Goal: Task Accomplishment & Management: Use online tool/utility

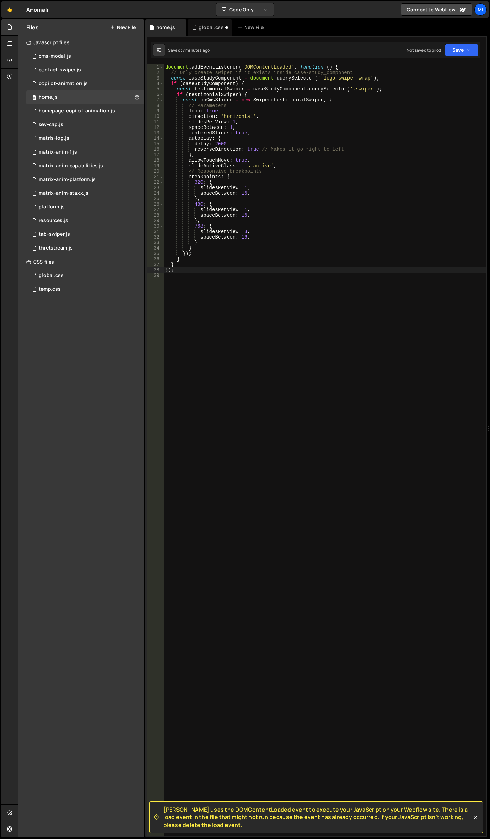
drag, startPoint x: 256, startPoint y: 212, endPoint x: 252, endPoint y: 208, distance: 5.6
click at [256, 212] on div "document . addEventListener ( 'DOMContentLoaded' , function ( ) { // Only creat…" at bounding box center [325, 455] width 322 height 782
type textarea "slidesPerView: 1,"
click at [55, 277] on div "global.css" at bounding box center [51, 275] width 25 height 6
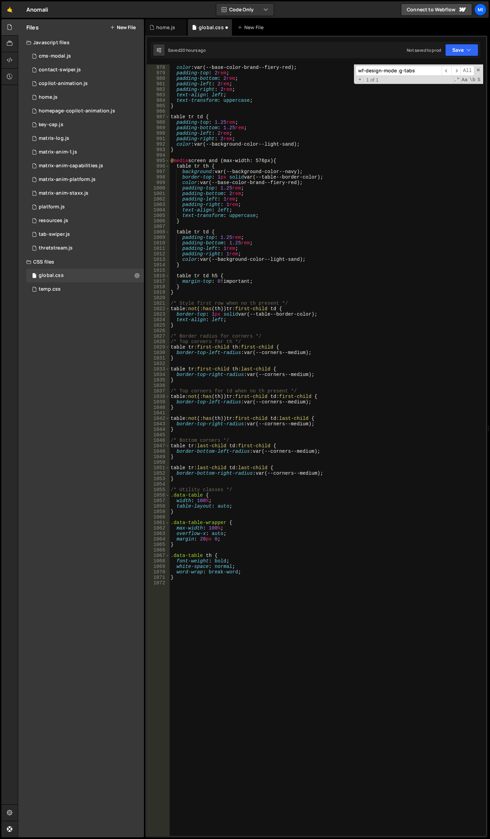
scroll to position [5643, 0]
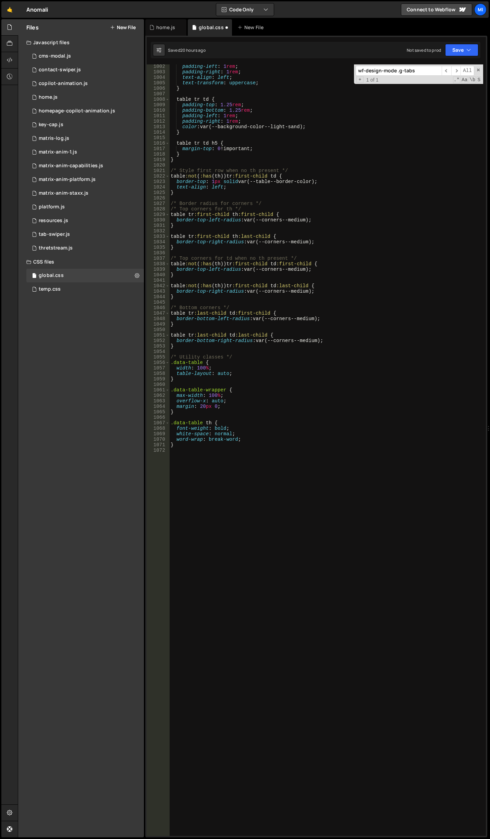
click at [251, 654] on div "padding-left : 1 rem ; padding-right : 1 rem ; text-align : left ; text-transfo…" at bounding box center [326, 455] width 314 height 782
type textarea ".data-table-wrapper {}"
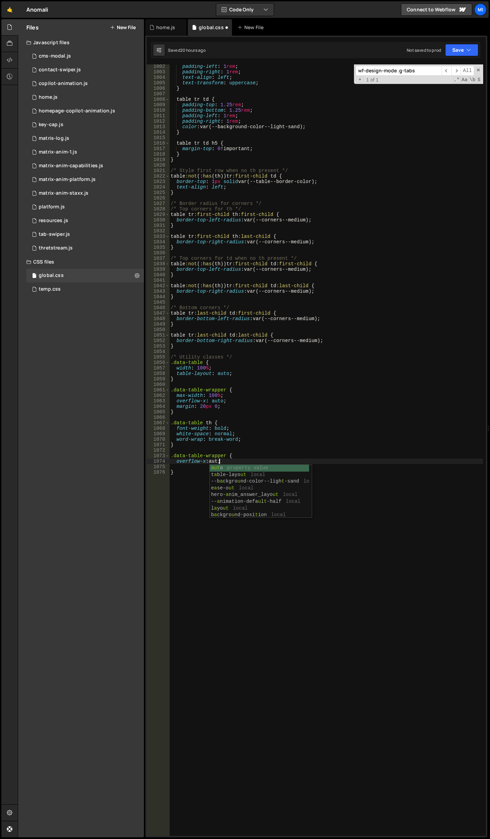
scroll to position [0, 3]
click at [259, 456] on div "padding-left : 1 rem ; padding-right : 1 rem ; text-align : left ; text-transfo…" at bounding box center [326, 455] width 314 height 782
type textarea ".data-table-wrapper {"
type textarea "width: 100%;"
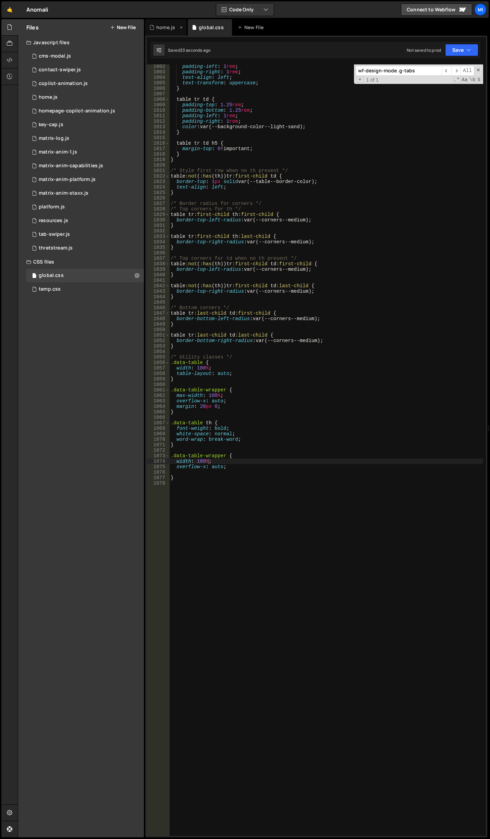
click at [166, 26] on div "home.js" at bounding box center [165, 27] width 19 height 7
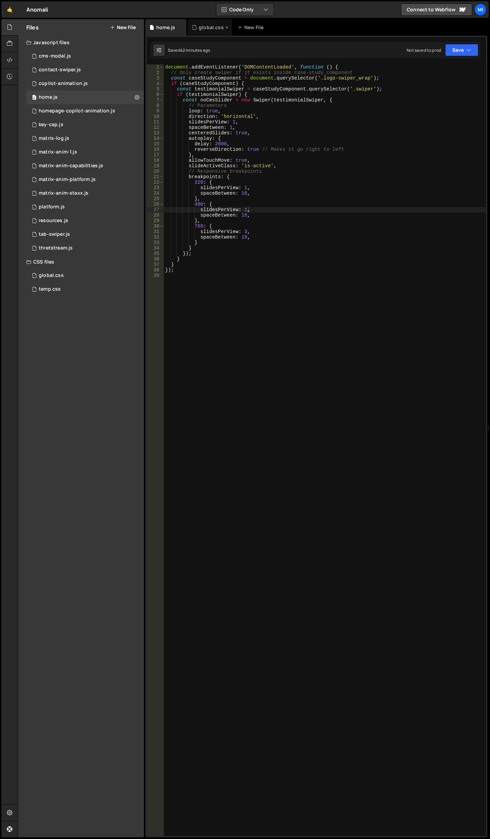
click at [206, 28] on div "global.css" at bounding box center [211, 27] width 25 height 7
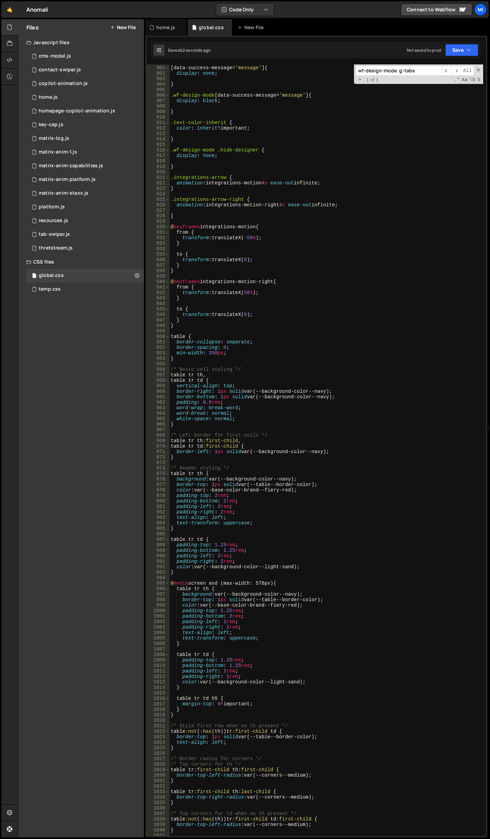
scroll to position [5109, 0]
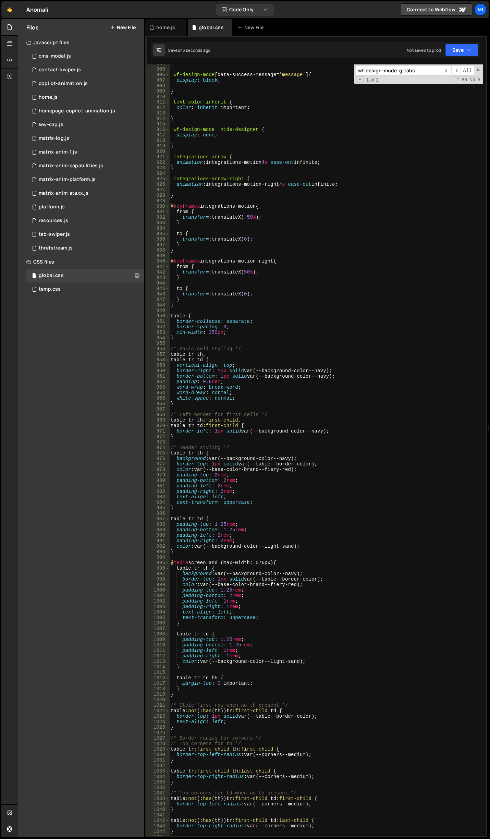
click at [412, 74] on input "wf-design-mode .g-tabs" at bounding box center [399, 71] width 86 height 10
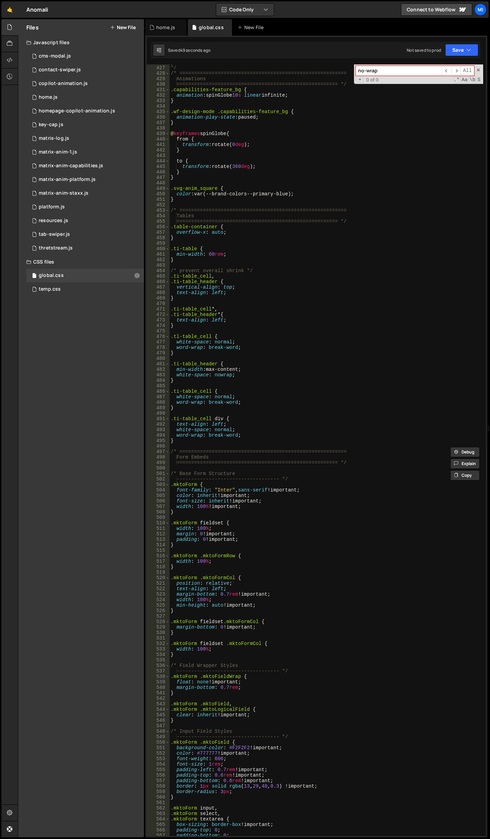
scroll to position [2540, 0]
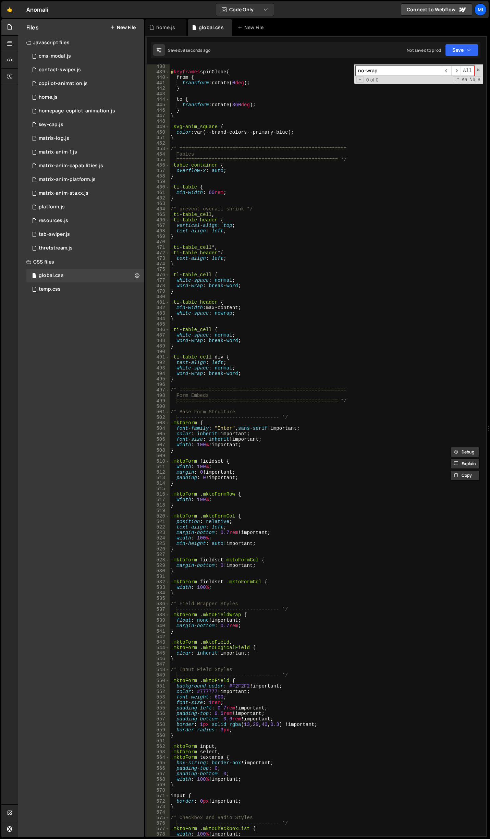
click at [384, 69] on input "no-wrap" at bounding box center [399, 71] width 86 height 10
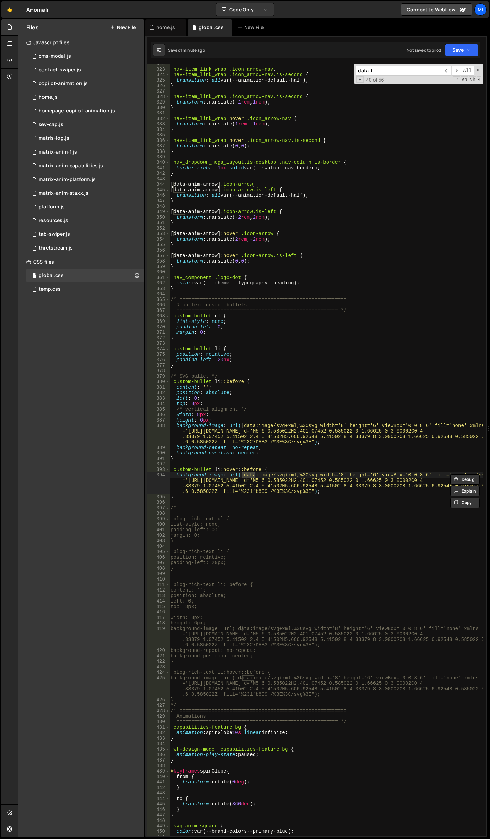
scroll to position [4154, 0]
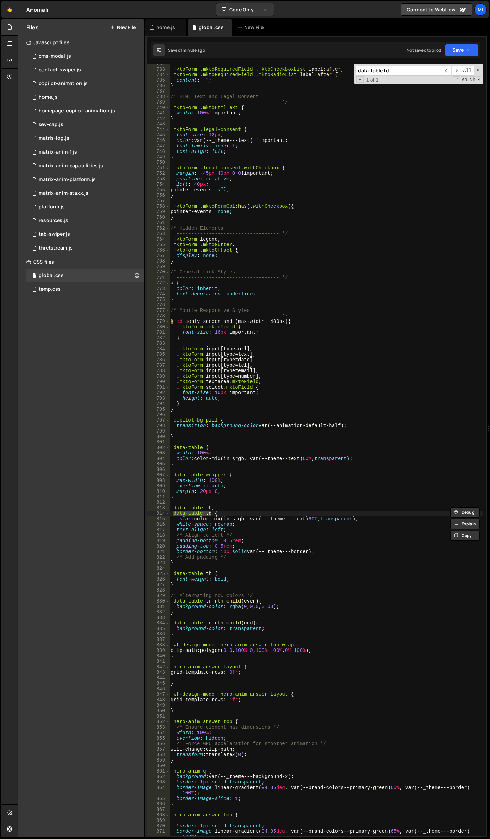
type input "data-table td"
type textarea "white-space: nowrap;"
drag, startPoint x: 212, startPoint y: 524, endPoint x: 231, endPoint y: 523, distance: 19.2
click at [231, 523] on div ".mktoForm .mktoRequiredField .mktoCheckboxList label :after , .mktoForm .mktoRe…" at bounding box center [326, 455] width 314 height 788
click at [238, 524] on div ".mktoForm .mktoRequiredField .mktoCheckboxList label :after , .mktoForm .mktoRe…" at bounding box center [326, 455] width 314 height 788
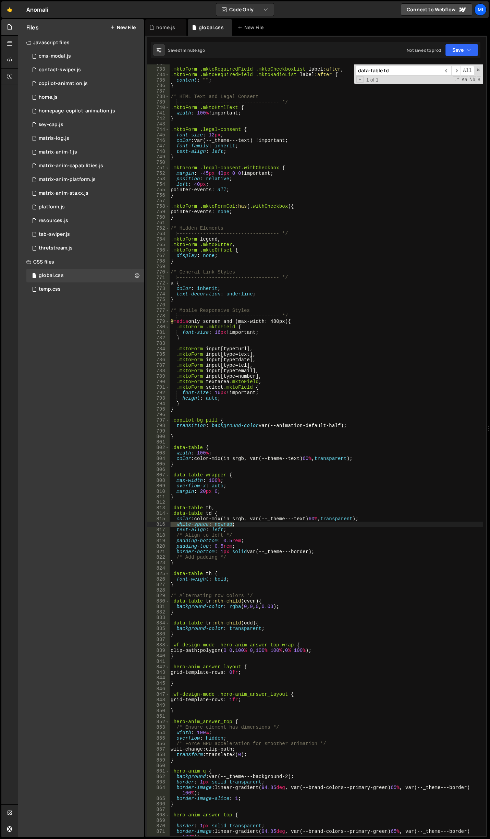
drag, startPoint x: 230, startPoint y: 524, endPoint x: 172, endPoint y: 524, distance: 57.6
click at [172, 524] on div ".mktoForm .mktoRequiredField .mktoCheckboxList label :after , .mktoForm .mktoRe…" at bounding box center [326, 455] width 314 height 788
click at [243, 454] on div ".mktoForm .mktoRequiredField .mktoCheckboxList label :after , .mktoForm .mktoRe…" at bounding box center [326, 455] width 314 height 788
type textarea "width: 100%;"
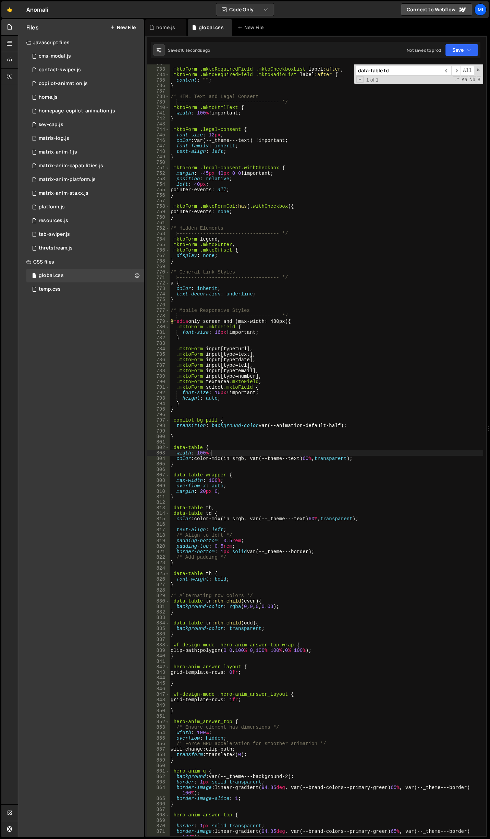
click at [215, 469] on div ".mktoForm .mktoRequiredField .mktoCheckboxList label :after , .mktoForm .mktoRe…" at bounding box center [326, 455] width 314 height 788
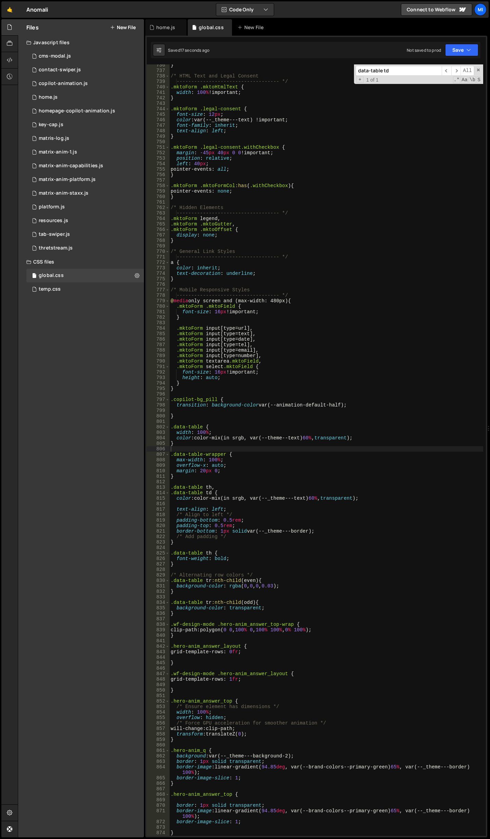
scroll to position [4175, 0]
click at [214, 410] on div "} /* HTML Text and Legal Consent ----------------------------------- */ .mktoFo…" at bounding box center [326, 453] width 314 height 782
click at [219, 449] on div "} /* HTML Text and Legal Consent ----------------------------------- */ .mktoFo…" at bounding box center [326, 453] width 314 height 782
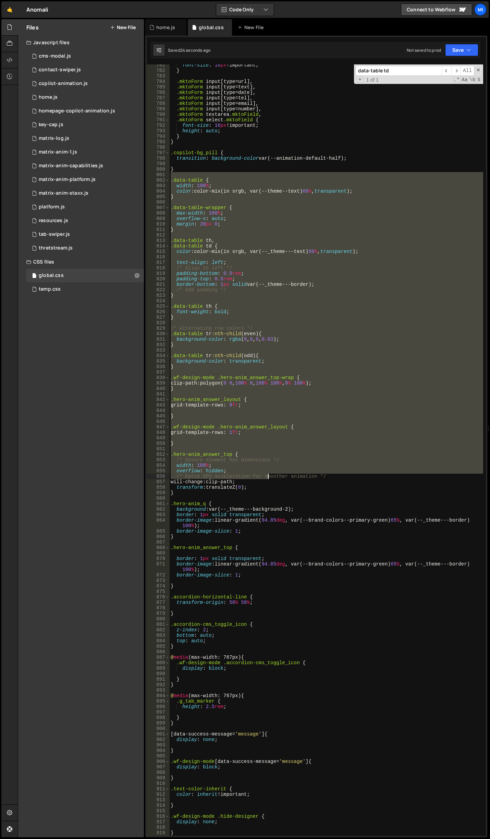
scroll to position [4422, 0]
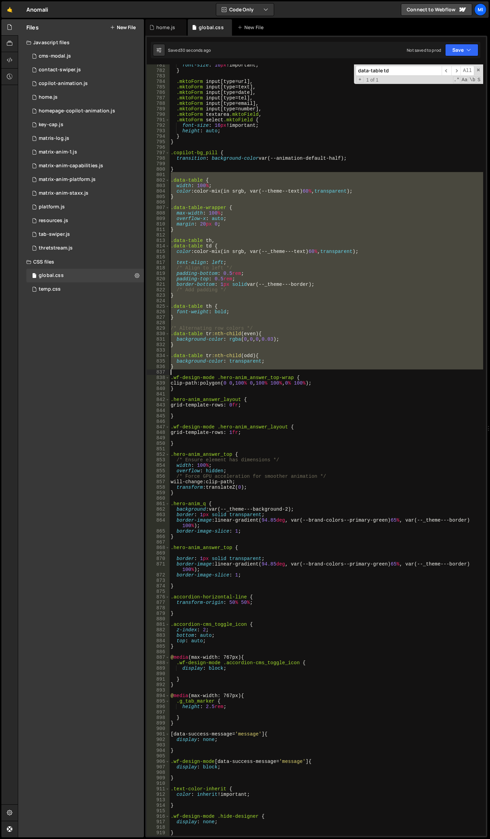
drag, startPoint x: 173, startPoint y: 423, endPoint x: 262, endPoint y: 369, distance: 103.9
click at [262, 369] on div "font-size : 16 px !important ; } .mktoForm input [ type = url ], .mktoForm inpu…" at bounding box center [326, 453] width 314 height 782
type textarea "}"
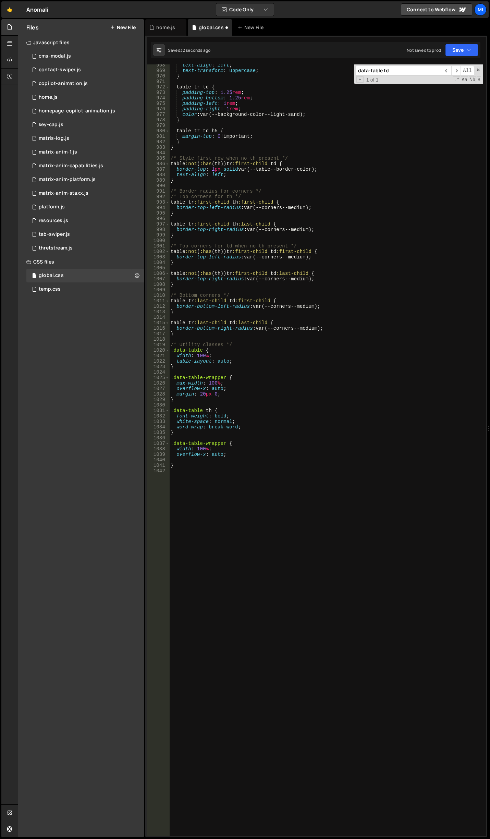
scroll to position [5458, 0]
click at [224, 526] on div "text-align : left ; text-transform : uppercase ; } table tr td { padding-top : …" at bounding box center [326, 453] width 314 height 782
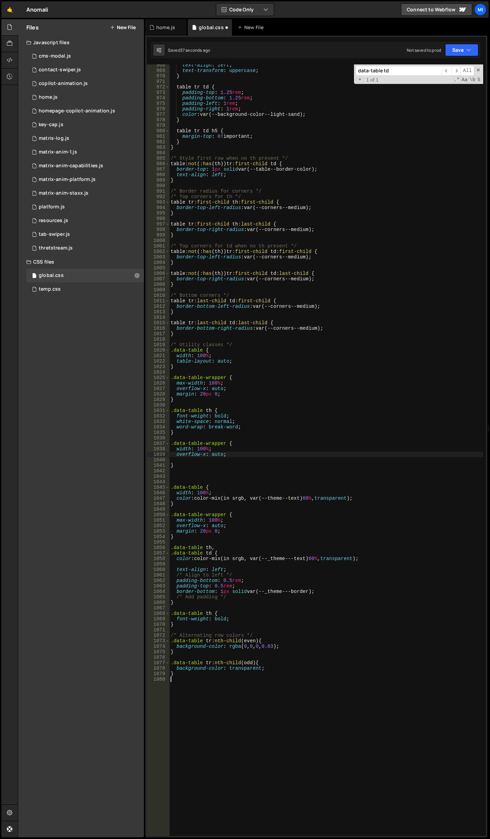
click at [296, 453] on div "text-align : left ; text-transform : uppercase ; } table tr td { padding-top : …" at bounding box center [326, 453] width 314 height 782
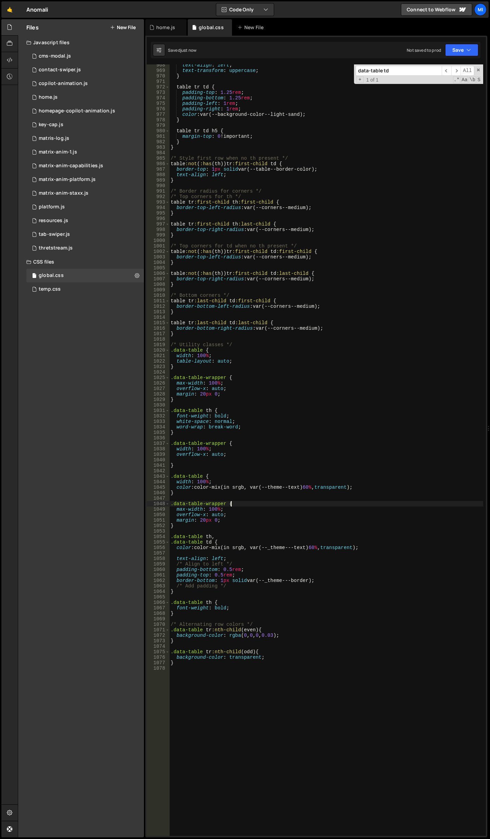
click at [307, 502] on div "text-align : left ; text-transform : uppercase ; } table tr td { padding-top : …" at bounding box center [326, 453] width 314 height 782
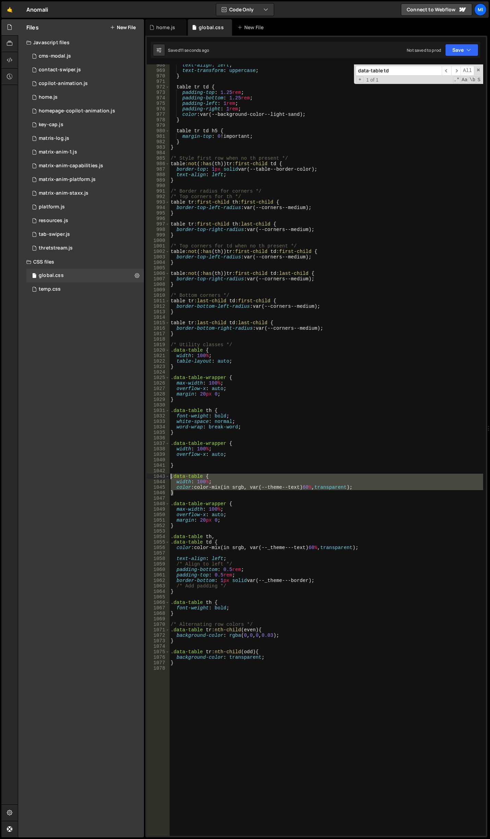
drag, startPoint x: 194, startPoint y: 492, endPoint x: 170, endPoint y: 478, distance: 27.5
click at [170, 478] on div "text-align : left ; text-transform : uppercase ; } table tr td { padding-top : …" at bounding box center [326, 453] width 314 height 782
type textarea ".data-table { width: 100%;"
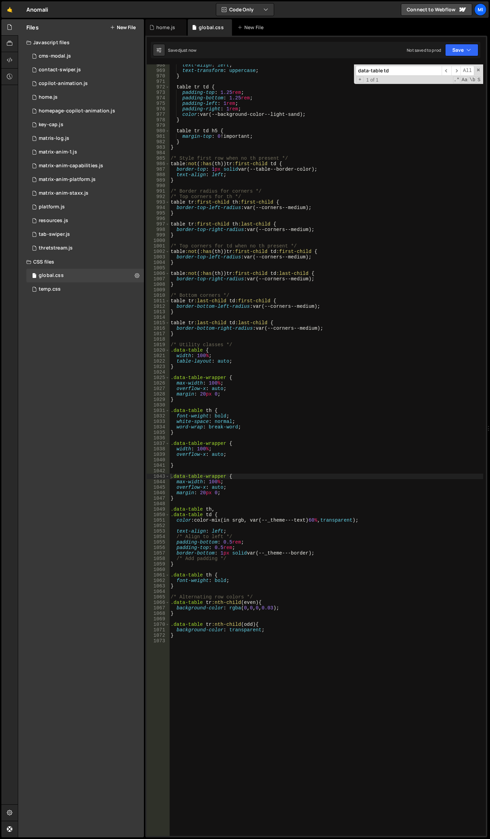
click at [285, 520] on div "text-align : left ; text-transform : uppercase ; } table tr td { padding-top : …" at bounding box center [326, 453] width 314 height 782
type textarea "color: color-mix(in srgb, var(--_theme---text) 60%, transparent);"
click at [229, 403] on div "text-align : left ; text-transform : uppercase ; } table tr td { padding-top : …" at bounding box center [326, 453] width 314 height 782
click at [211, 780] on div "text-align : left ; text-transform : uppercase ; } table tr td { padding-top : …" at bounding box center [326, 453] width 314 height 782
paste textarea "white-space: nowrap;"
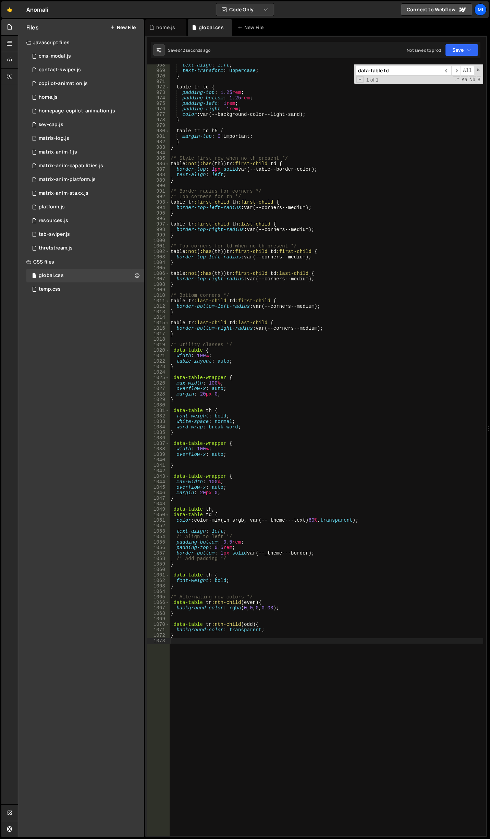
type textarea "white-space: nowrap;"
drag, startPoint x: 245, startPoint y: 650, endPoint x: 102, endPoint y: 643, distance: 142.7
click at [102, 643] on div "Files New File Javascript files 0 cms-modal.js 0 0 contact-swiper.js 0 0 copilo…" at bounding box center [254, 428] width 472 height 818
click at [241, 366] on div "text-align : left ; text-transform : uppercase ; } table tr td { padding-top : …" at bounding box center [326, 453] width 314 height 782
type textarea "}"
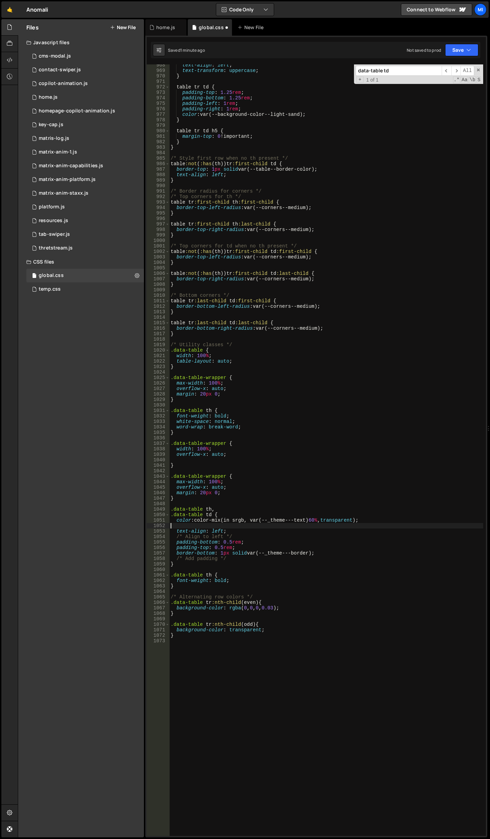
click at [259, 525] on div "text-align : left ; text-transform : uppercase ; } table tr td { padding-top : …" at bounding box center [326, 453] width 314 height 782
paste textarea "white-space: wrap;"
click at [254, 532] on div "text-align : left ; text-transform : uppercase ; } table tr td { padding-top : …" at bounding box center [326, 453] width 314 height 782
click at [256, 538] on div "text-align : left ; text-transform : uppercase ; } table tr td { padding-top : …" at bounding box center [326, 453] width 314 height 782
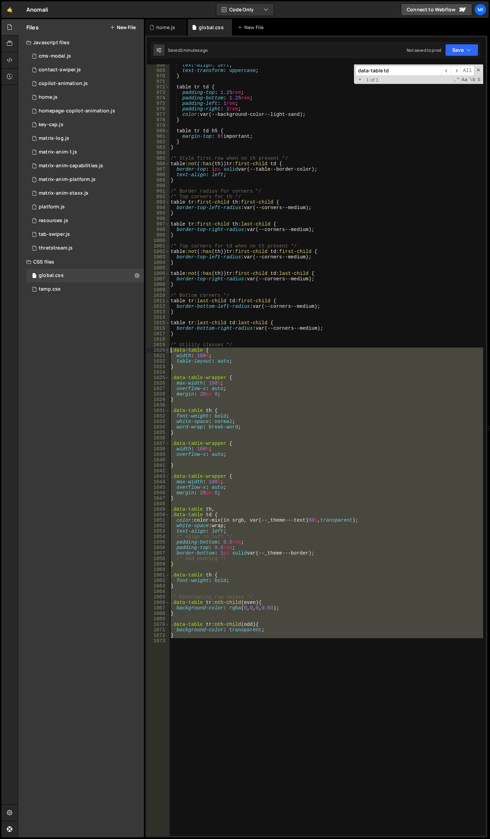
drag, startPoint x: 196, startPoint y: 639, endPoint x: 167, endPoint y: 352, distance: 289.4
click at [167, 352] on div "/* Align to left */ 968 969 970 971 972 973 974 975 976 977 978 979 980 981 982…" at bounding box center [316, 449] width 339 height 771
click at [243, 364] on div "text-align : left ; text-transform : uppercase ; } table tr td { padding-top : …" at bounding box center [326, 449] width 314 height 771
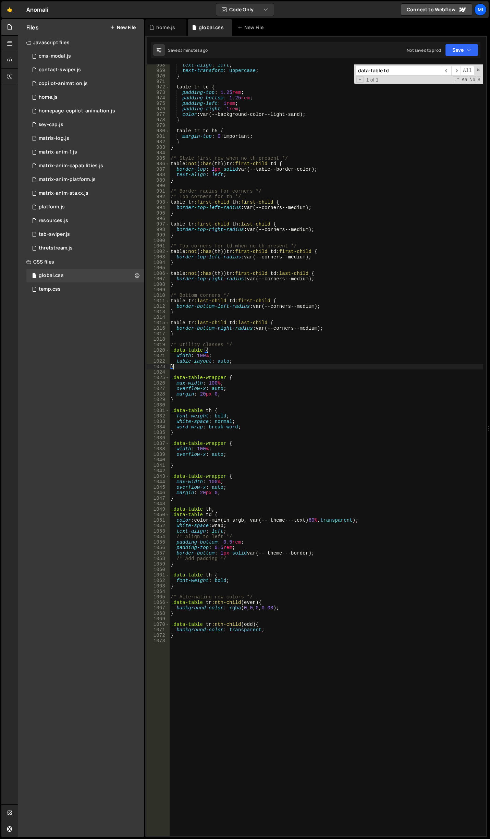
click at [243, 363] on div "text-align : left ; text-transform : uppercase ; } table tr td { padding-top : …" at bounding box center [326, 453] width 314 height 782
type textarea "table-layout: auto;"
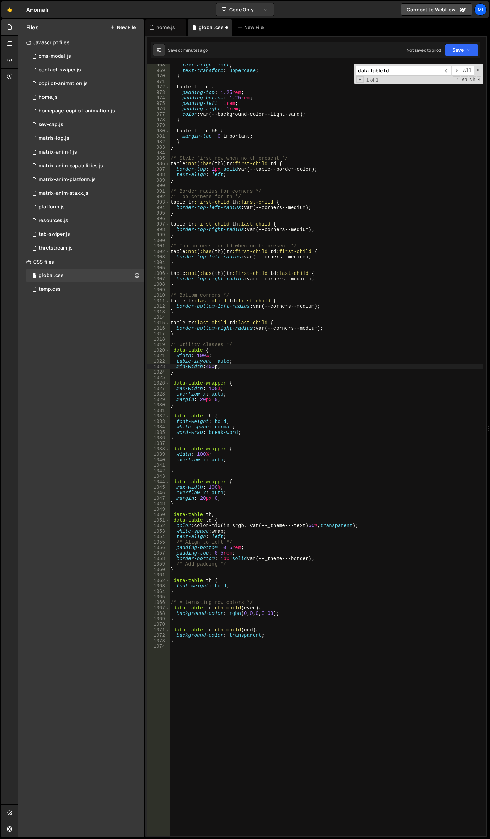
scroll to position [0, 3]
type textarea "min-width: 400px;"
click at [251, 475] on div "text-align : left ; text-transform : uppercase ; } table tr td { padding-top : …" at bounding box center [326, 453] width 314 height 782
drag, startPoint x: 233, startPoint y: 533, endPoint x: 177, endPoint y: 532, distance: 56.2
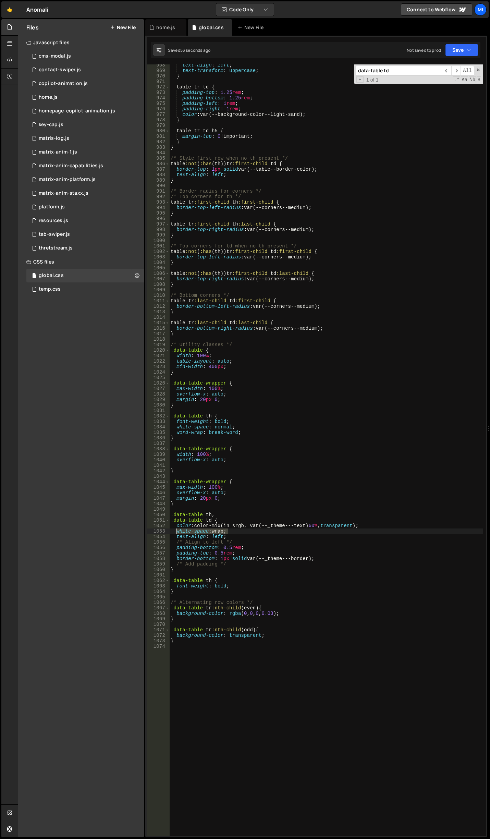
click at [177, 532] on div "text-align : left ; text-transform : uppercase ; } table tr td { padding-top : …" at bounding box center [326, 453] width 314 height 782
paste textarea "max-width: 300px"
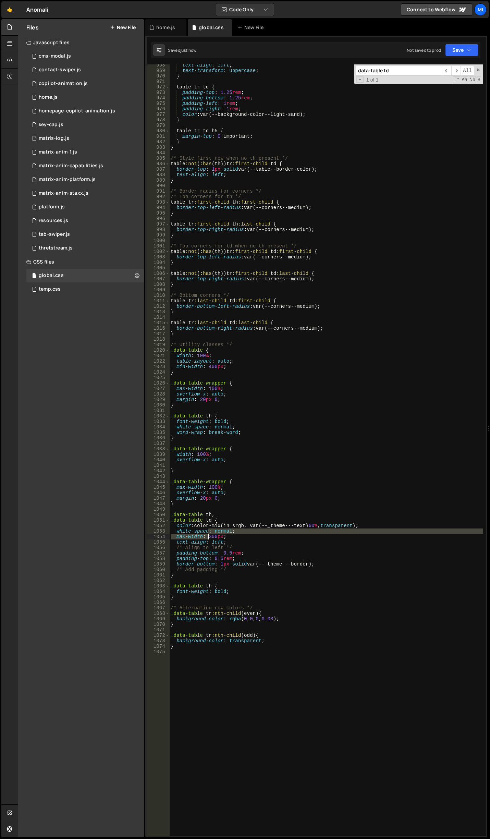
click at [209, 534] on div "text-align : left ; text-transform : uppercase ; } table tr td { padding-top : …" at bounding box center [326, 453] width 314 height 782
click at [208, 536] on div "text-align : left ; text-transform : uppercase ; } table tr td { padding-top : …" at bounding box center [326, 453] width 314 height 782
click at [243, 522] on div "text-align : left ; text-transform : uppercase ; } table tr td { padding-top : …" at bounding box center [326, 453] width 314 height 782
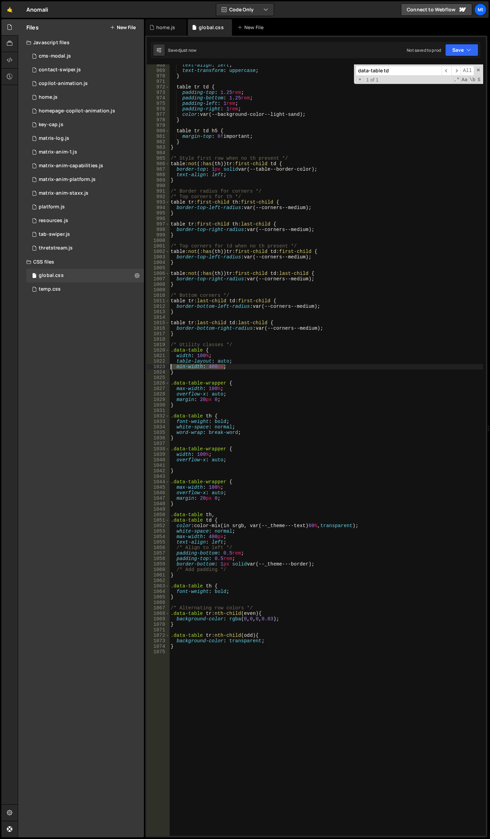
drag, startPoint x: 228, startPoint y: 367, endPoint x: 169, endPoint y: 369, distance: 59.7
click at [169, 369] on div ".data-table td { 968 969 970 971 972 973 974 975 976 977 978 979 980 981 982 98…" at bounding box center [316, 449] width 339 height 771
type textarea "min-width: 400px;"
click at [272, 560] on div "text-align : left ; text-transform : uppercase ; } table tr td { padding-top : …" at bounding box center [326, 453] width 314 height 782
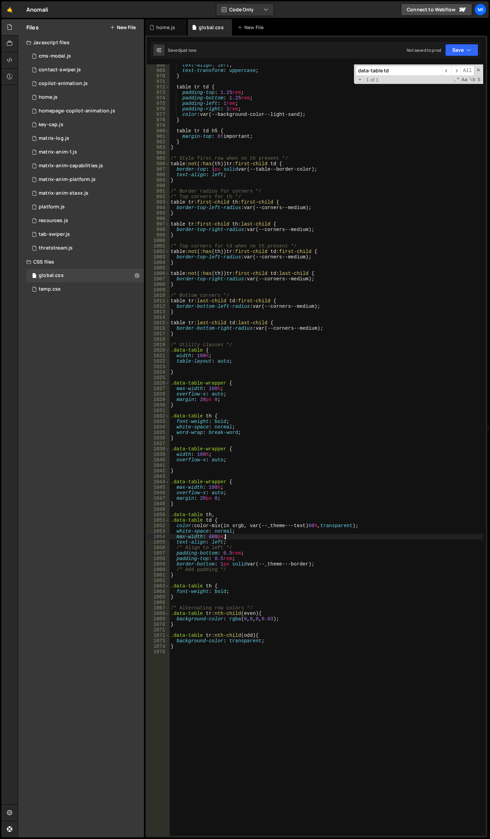
click at [269, 538] on div "text-align : left ; text-transform : uppercase ; } table tr td { padding-top : …" at bounding box center [326, 453] width 314 height 782
click at [208, 538] on div "text-align : left ; text-transform : uppercase ; } table tr td { padding-top : …" at bounding box center [326, 453] width 314 height 782
click at [245, 423] on div "text-align : left ; text-transform : uppercase ; } table tr td { padding-top : …" at bounding box center [326, 453] width 314 height 782
drag, startPoint x: 241, startPoint y: 362, endPoint x: 169, endPoint y: 363, distance: 72.3
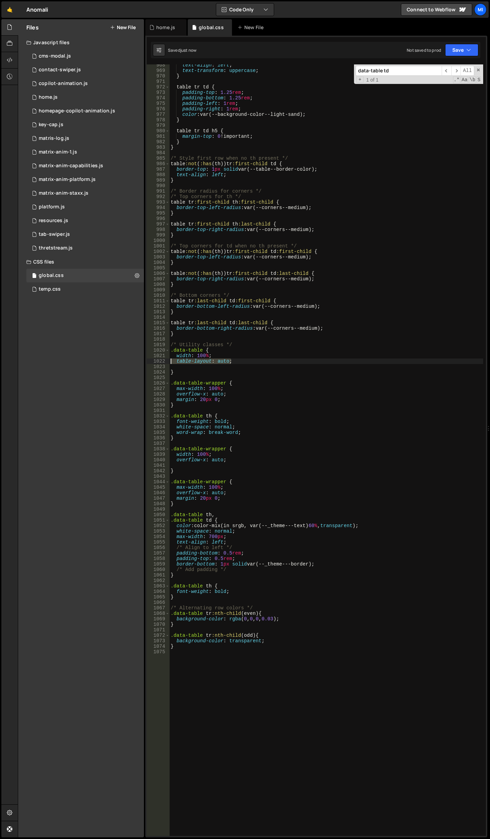
click at [169, 363] on div "font-weight: bold; 968 969 970 971 972 973 974 975 976 977 978 979 980 981 982 …" at bounding box center [316, 449] width 339 height 771
type textarea "table-layout: auto;"
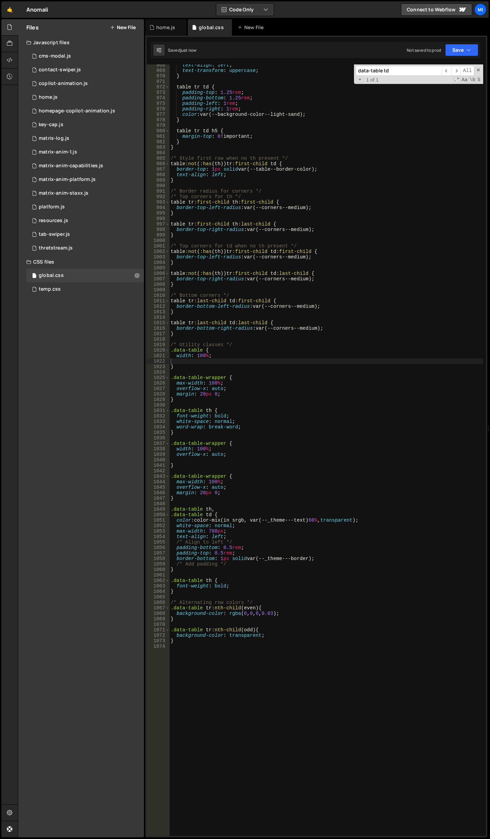
click at [257, 349] on div "text-align : left ; text-transform : uppercase ; } table tr td { padding-top : …" at bounding box center [326, 453] width 314 height 782
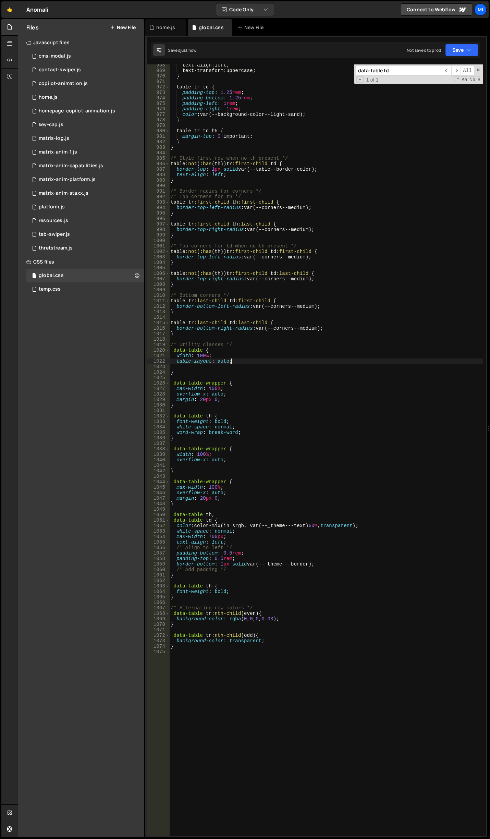
click at [253, 405] on div "text-align : left ; text-transform : uppercase ; } table tr td { padding-top : …" at bounding box center [326, 453] width 314 height 782
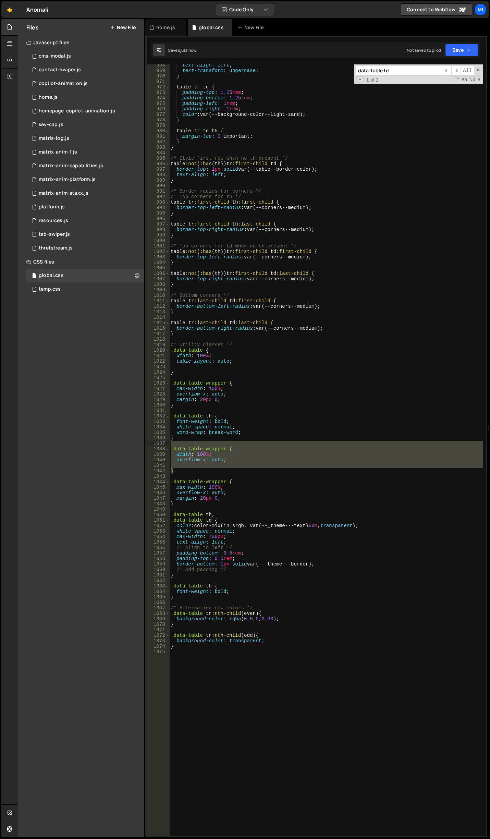
drag, startPoint x: 183, startPoint y: 472, endPoint x: 163, endPoint y: 444, distance: 34.1
click at [163, 444] on div "} 968 969 970 971 972 973 974 975 976 977 978 979 980 981 982 983 984 985 986 9…" at bounding box center [316, 449] width 339 height 771
type textarea ".data-table-wrapper {"
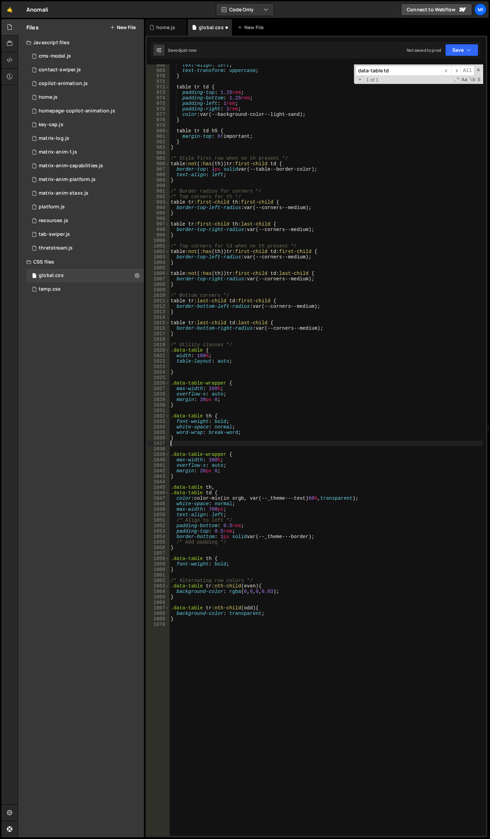
type textarea "}"
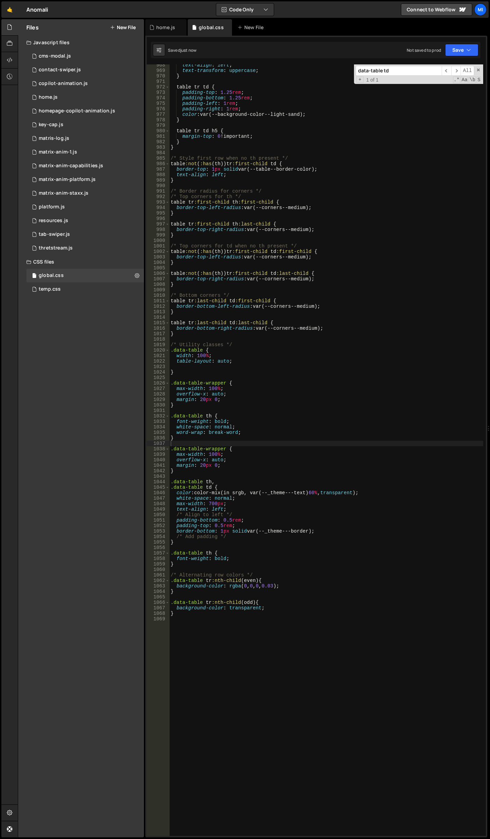
click at [202, 467] on div "text-align : left ; text-transform : uppercase ; } table tr td { padding-top : …" at bounding box center [326, 453] width 314 height 782
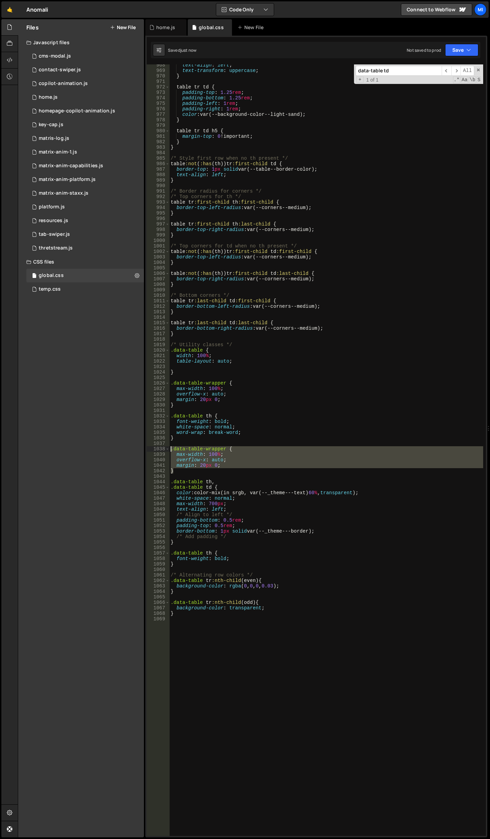
drag, startPoint x: 174, startPoint y: 466, endPoint x: 157, endPoint y: 448, distance: 25.2
click at [157, 448] on div "margin: 20px 0; 968 969 970 971 972 973 974 975 976 977 978 979 980 981 982 983…" at bounding box center [316, 449] width 339 height 771
type textarea ".data-table-wrapper { max-width: 100%;"
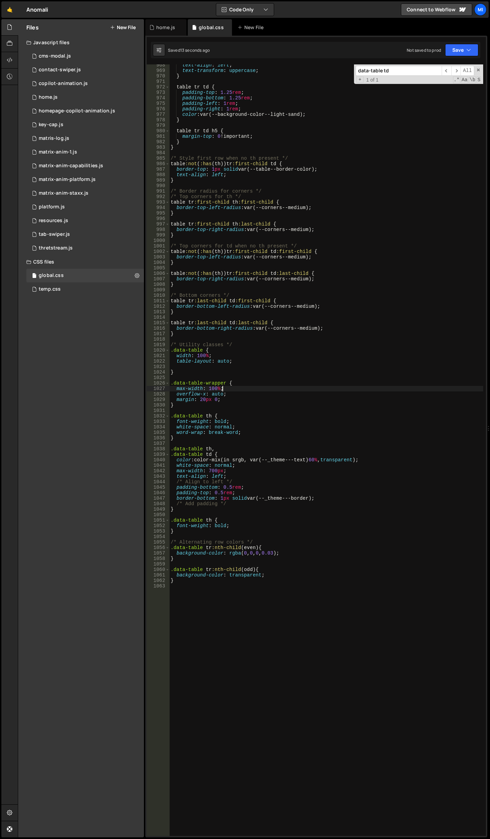
click at [270, 390] on div "text-align : left ; text-transform : uppercase ; } table tr td { padding-top : …" at bounding box center [326, 453] width 314 height 782
click at [242, 482] on div "text-align : left ; text-transform : uppercase ; } table tr td { padding-top : …" at bounding box center [326, 453] width 314 height 782
drag, startPoint x: 215, startPoint y: 467, endPoint x: 232, endPoint y: 465, distance: 17.6
click at [232, 465] on div "text-align : left ; text-transform : uppercase ; } table tr td { padding-top : …" at bounding box center [326, 453] width 314 height 782
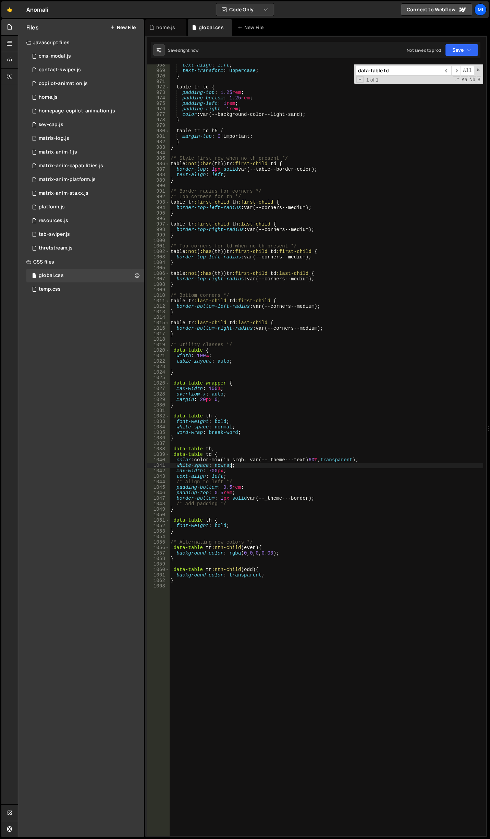
type textarea "white-space: nowrap;"
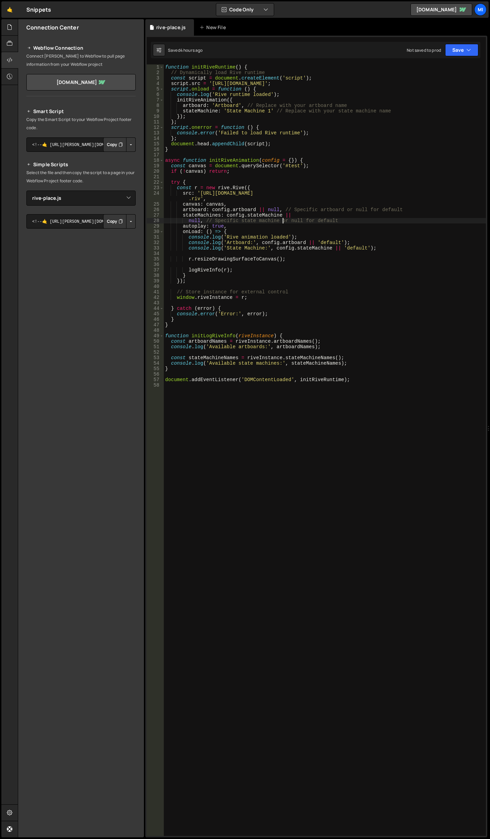
select select "45583"
click at [14, 15] on link "🤙" at bounding box center [9, 9] width 17 height 16
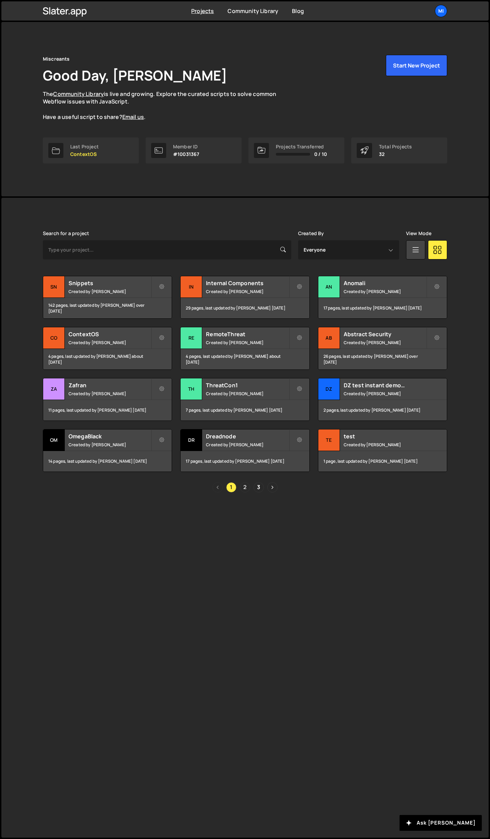
click at [246, 488] on link "2" at bounding box center [245, 487] width 10 height 10
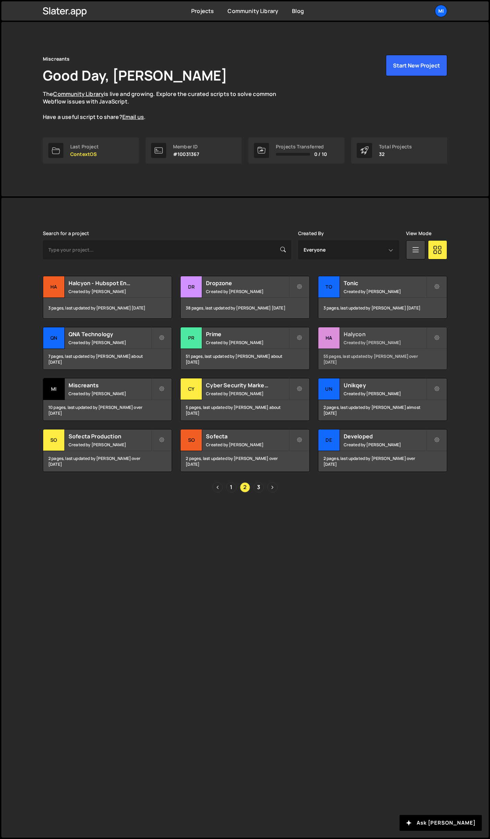
click at [371, 337] on h2 "Halycon" at bounding box center [385, 334] width 83 height 8
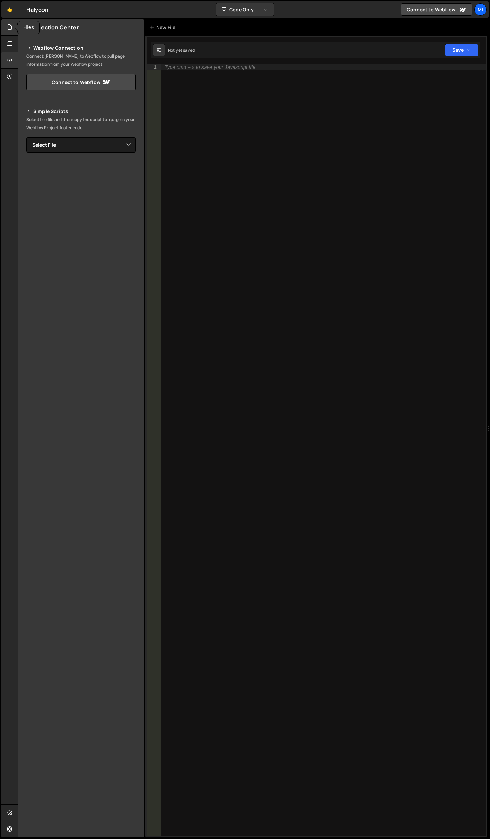
click at [13, 30] on div at bounding box center [9, 27] width 17 height 16
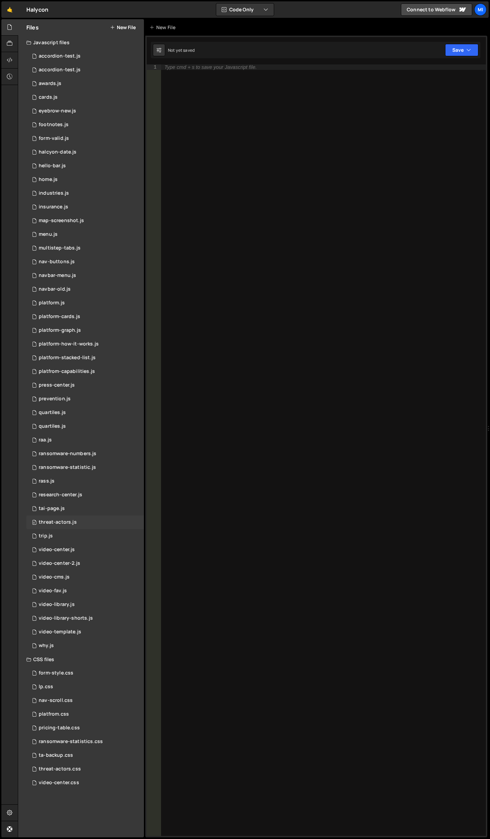
click at [84, 521] on div "0 threat-actors.js 0" at bounding box center [85, 522] width 118 height 14
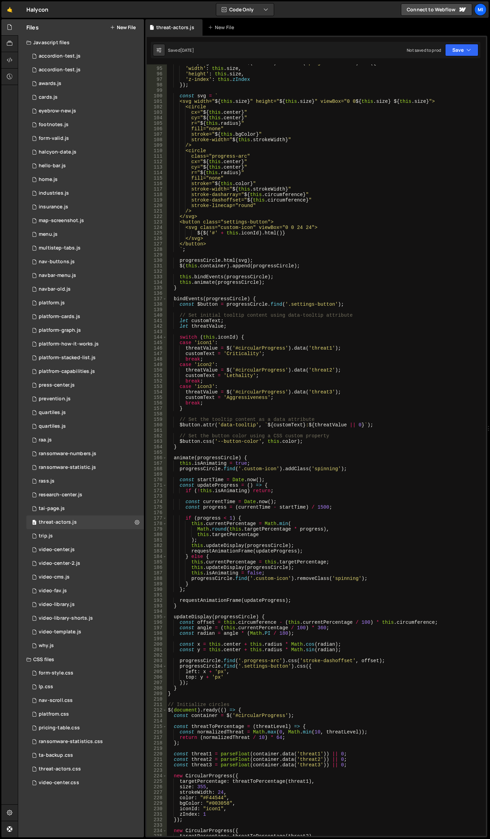
scroll to position [535, 0]
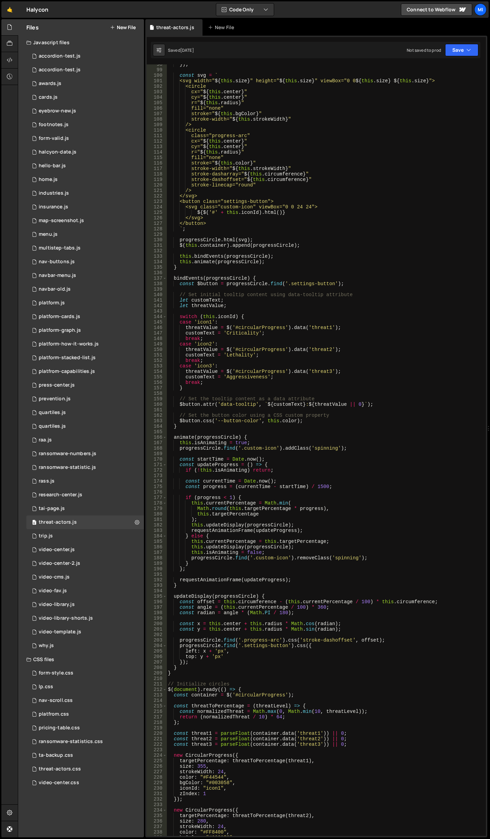
click at [289, 470] on div "}) ; const svg = ` <svg width=" ${ this . size } " height=" ${ this . size } " …" at bounding box center [325, 453] width 317 height 782
click at [312, 484] on div "}) ; const svg = ` <svg width=" ${ this . size } " height=" ${ this . size } " …" at bounding box center [325, 453] width 317 height 782
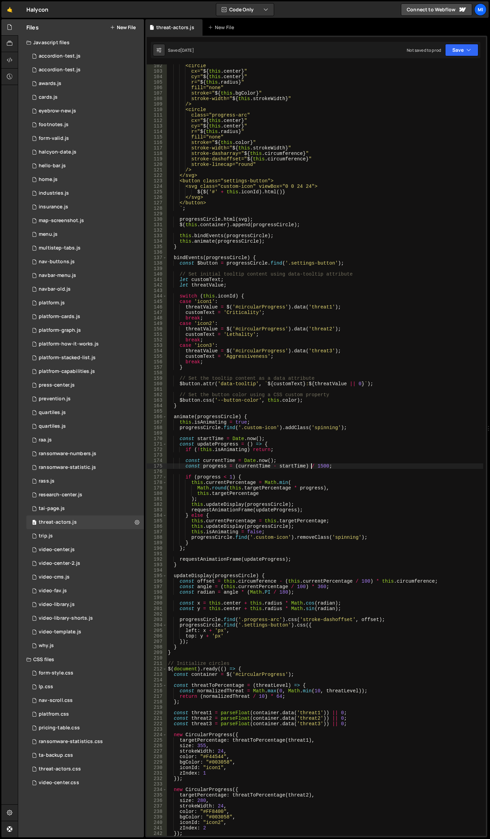
scroll to position [761, 0]
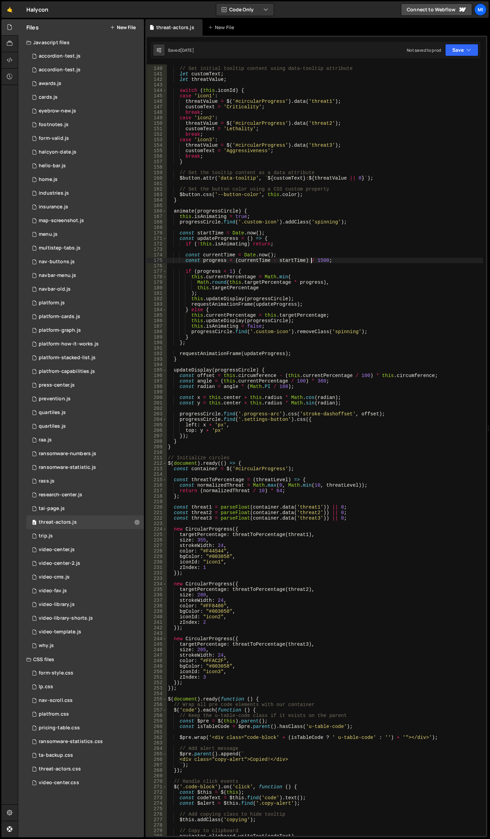
click at [312, 484] on div "// Set initial tooltip content using data-tooltip attribute let customText ; le…" at bounding box center [325, 451] width 317 height 782
type textarea "const normalizedThreat = Math.max(0, Math.min(10, threatLevel));"
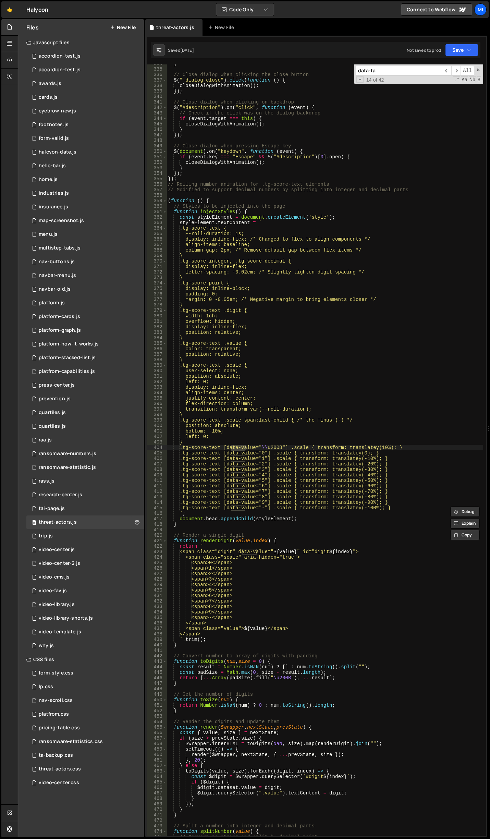
scroll to position [0, 0]
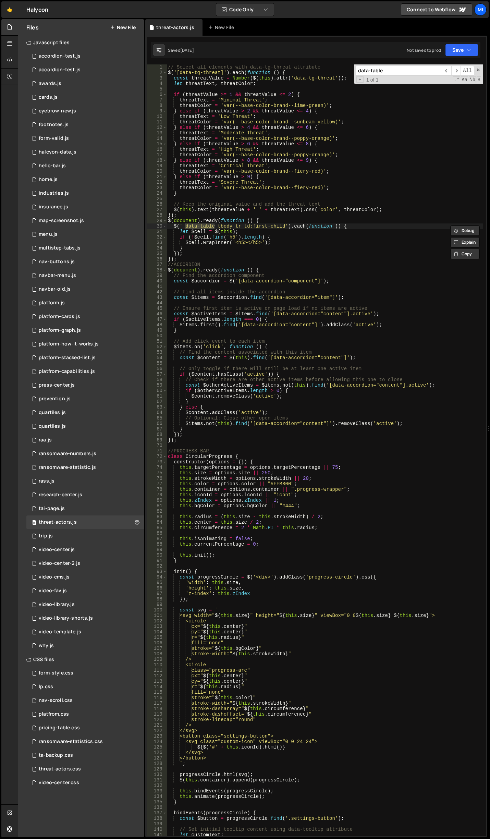
type input "data-table"
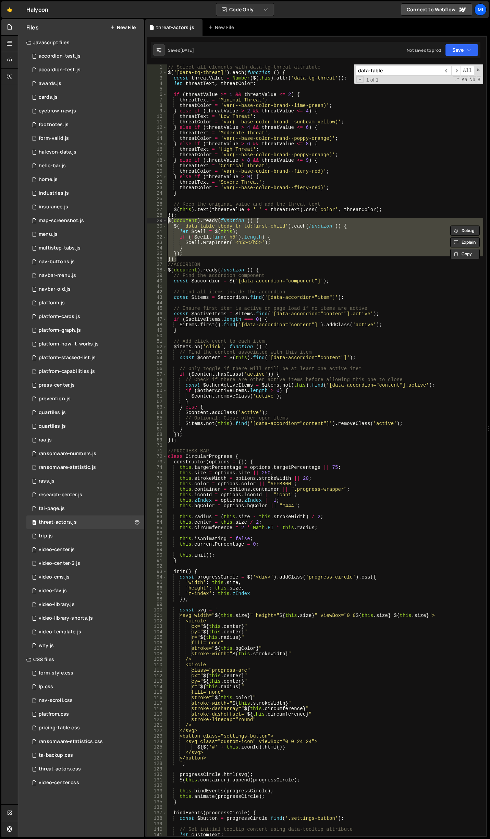
drag, startPoint x: 178, startPoint y: 258, endPoint x: 145, endPoint y: 220, distance: 50.5
click at [145, 220] on div "Files New File Javascript files 0 accordion-test.js 0 0 accordion-test.js 0 1 a…" at bounding box center [254, 428] width 472 height 818
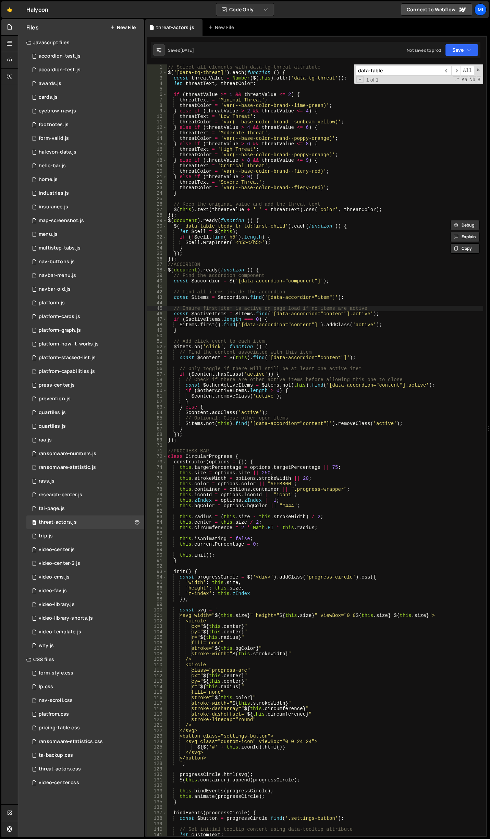
click at [218, 309] on div "// Select all elements with data-tg-threat attribute $ ( '[data-tg-threat]' ) .…" at bounding box center [325, 455] width 317 height 782
type textarea "// Ensure first item is active on page load if no items are active"
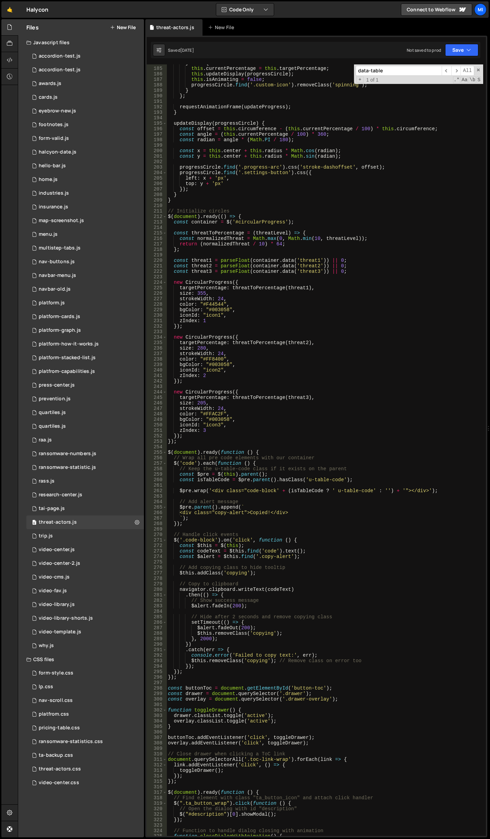
scroll to position [1151, 0]
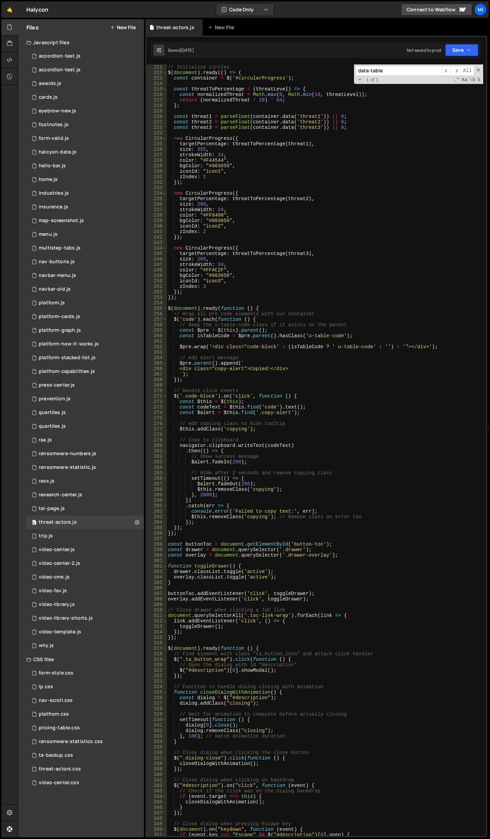
click at [408, 66] on input "data-table" at bounding box center [399, 71] width 86 height 10
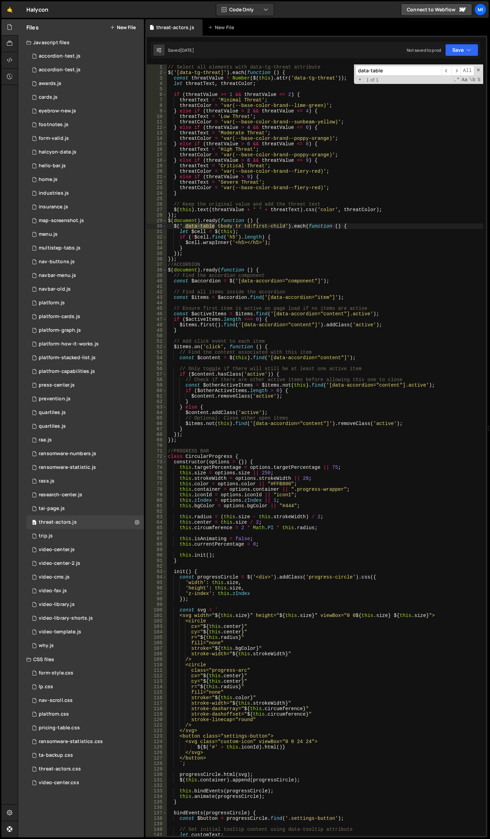
scroll to position [0, 0]
